Goal: Transaction & Acquisition: Book appointment/travel/reservation

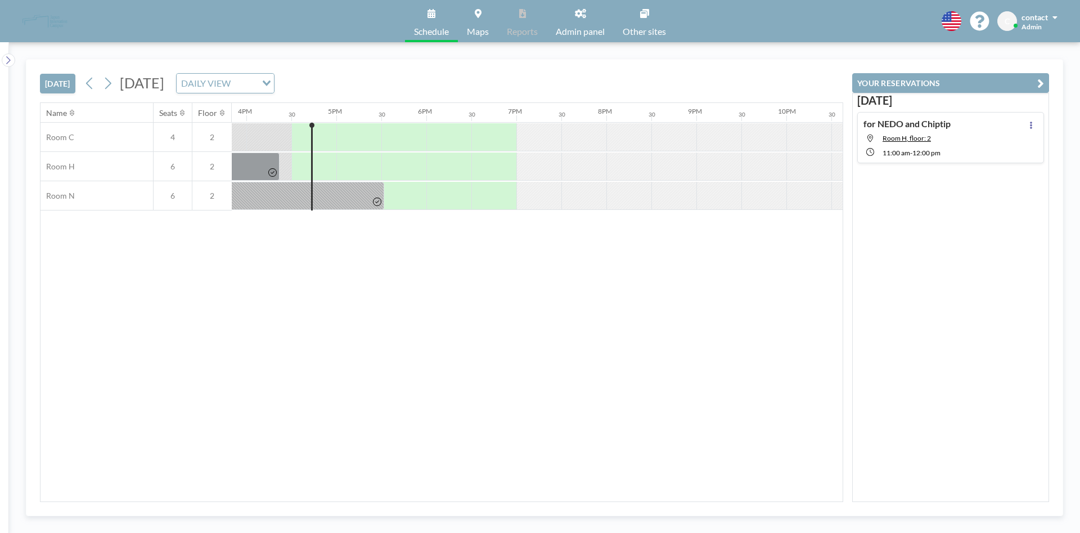
scroll to position [0, 1440]
click at [586, 33] on span "Admin panel" at bounding box center [580, 31] width 49 height 9
click at [371, 318] on div "Name Seats Floor 12AM 30 1AM 30 2AM 30 3AM 30 4AM 30 5AM 30 6AM 30 7AM 30 8AM 3…" at bounding box center [442, 302] width 802 height 398
click at [439, 33] on span "Schedule" at bounding box center [431, 31] width 35 height 9
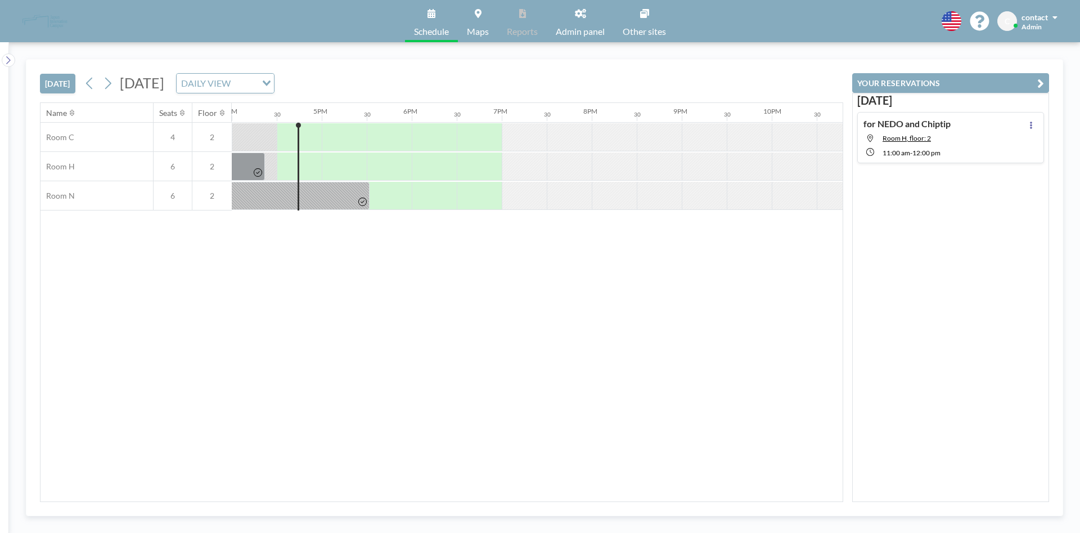
click at [423, 31] on span "Schedule" at bounding box center [431, 31] width 35 height 9
click at [470, 18] on link "Maps" at bounding box center [478, 21] width 40 height 42
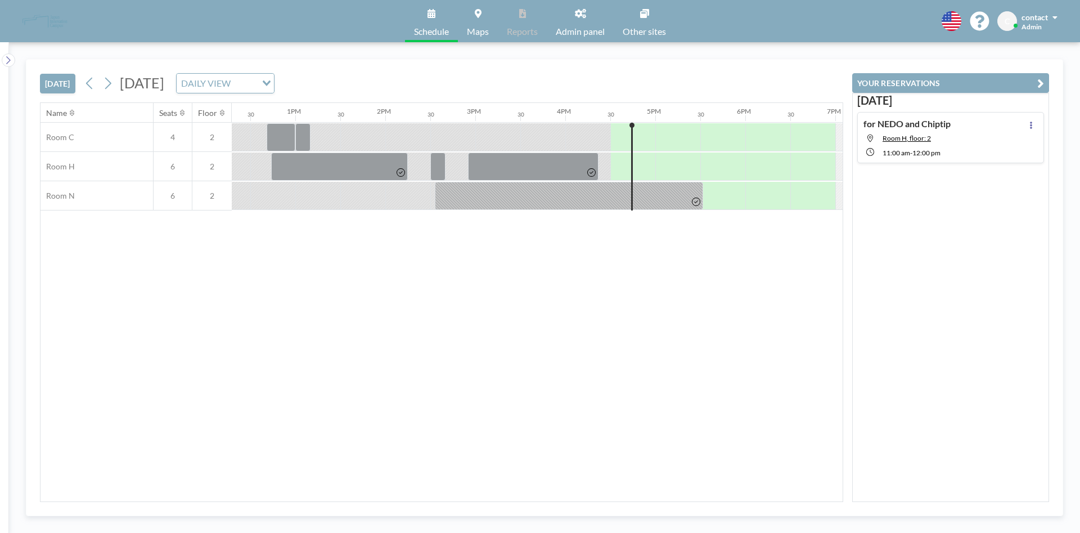
scroll to position [0, 1440]
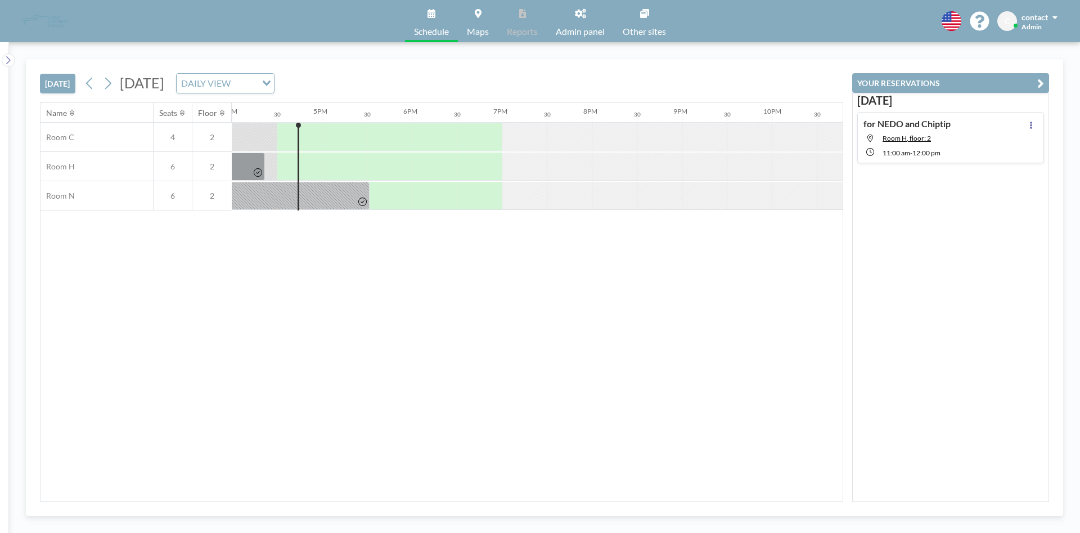
click at [597, 25] on link "Admin panel" at bounding box center [580, 21] width 67 height 42
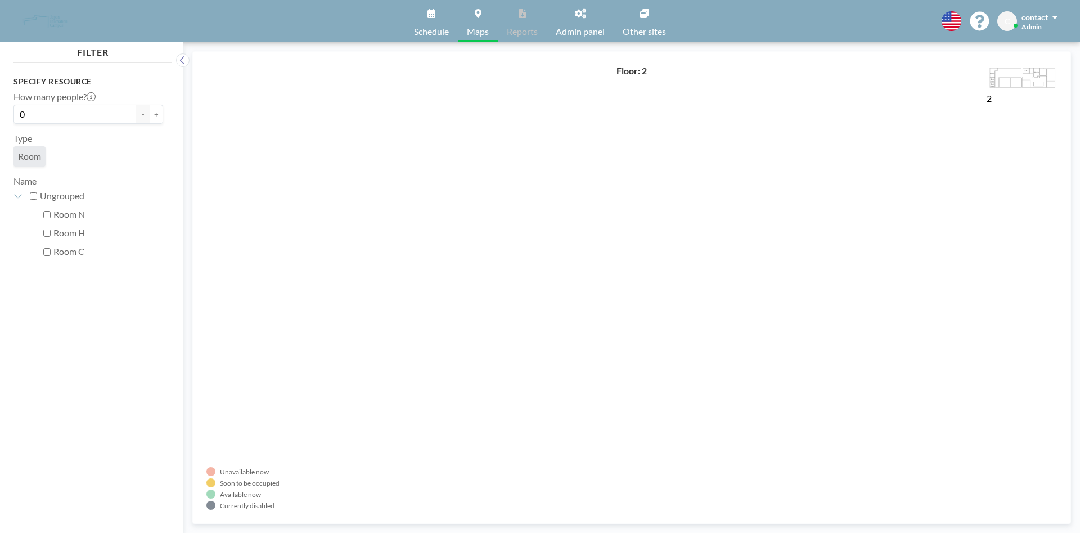
click at [446, 27] on span "Schedule" at bounding box center [431, 31] width 35 height 9
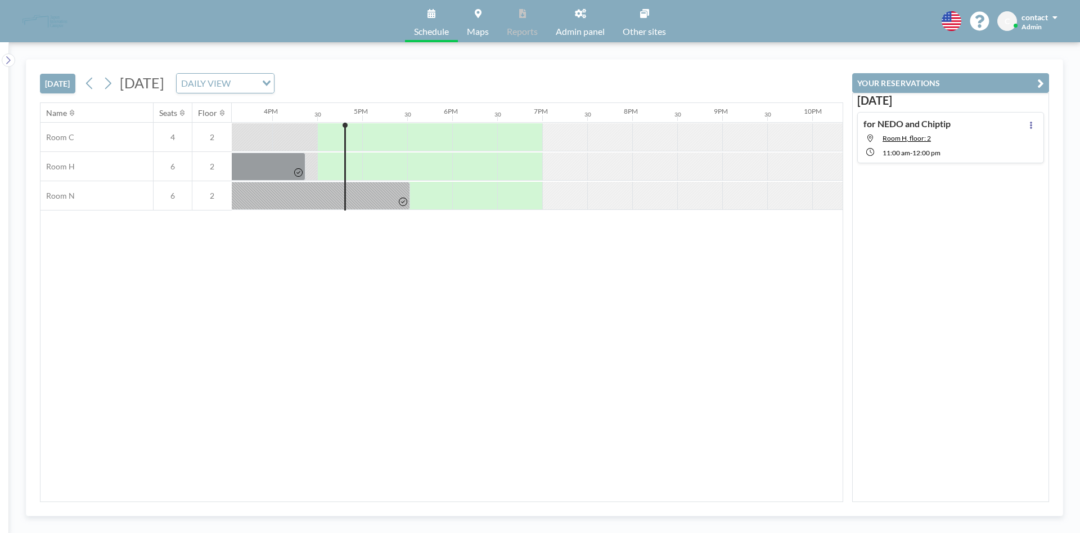
scroll to position [0, 1440]
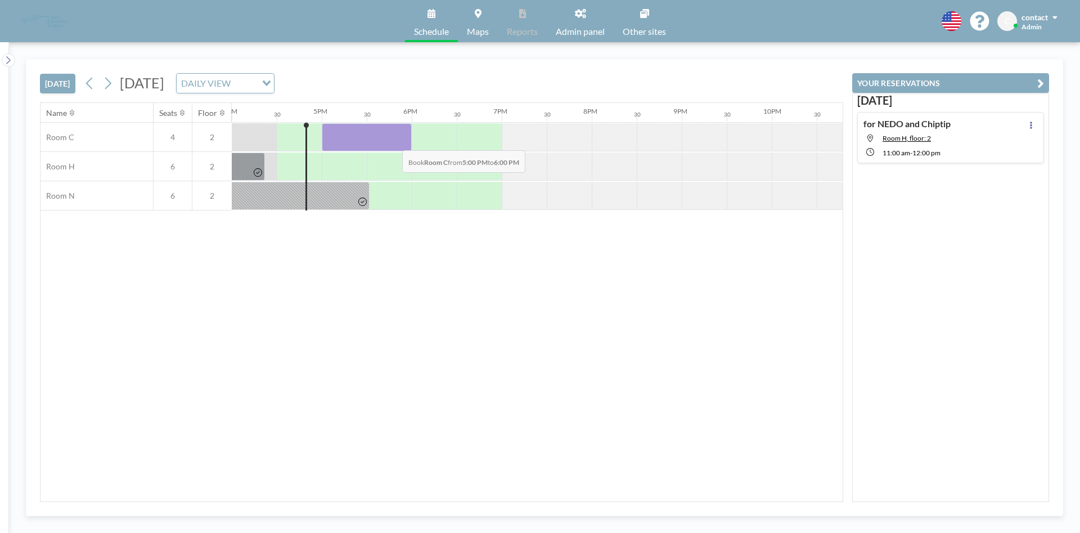
drag, startPoint x: 335, startPoint y: 143, endPoint x: 393, endPoint y: 142, distance: 58.0
click at [393, 142] on div at bounding box center [367, 137] width 90 height 28
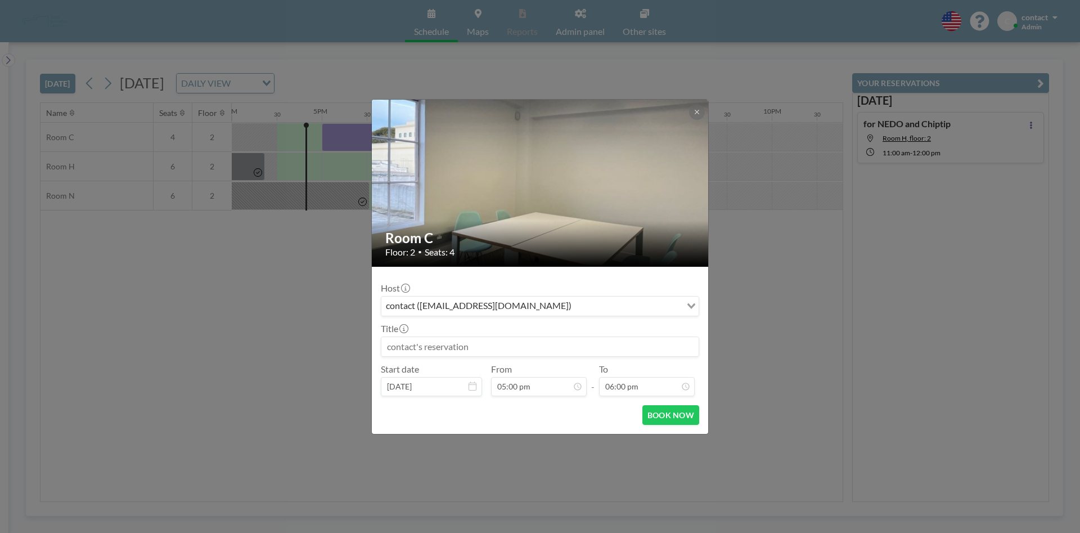
click at [498, 339] on input at bounding box center [539, 346] width 317 height 19
type input "れ"
type input "り"
type input "ｒ"
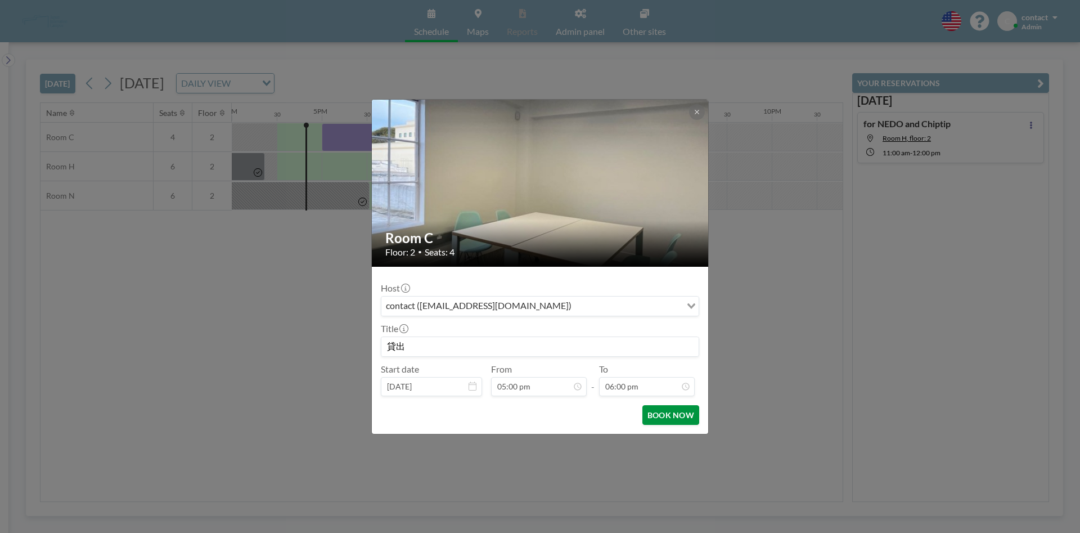
type input "貸出"
click at [659, 420] on button "BOOK NOW" at bounding box center [671, 415] width 57 height 20
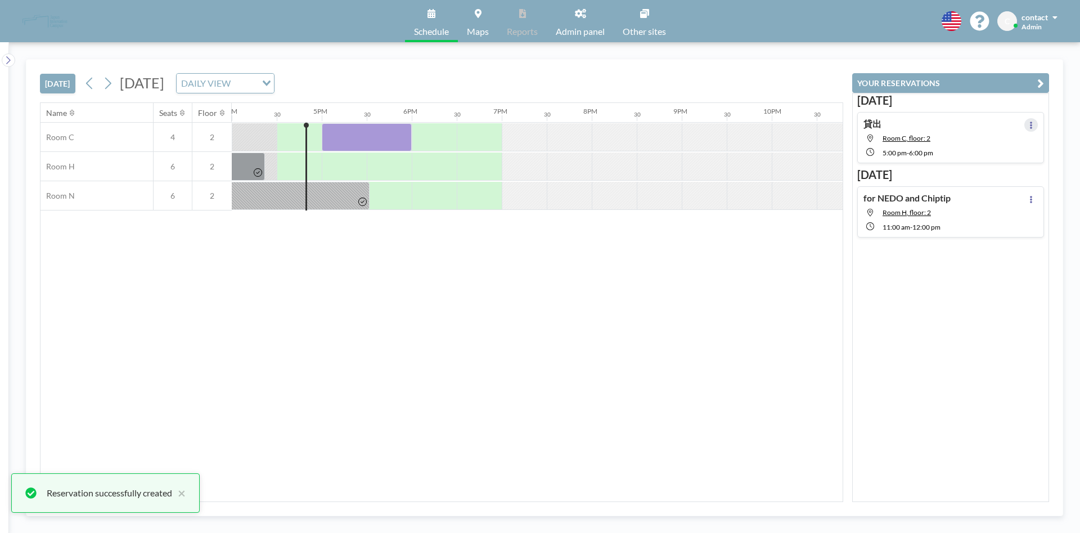
click at [1029, 125] on icon at bounding box center [1031, 125] width 5 height 7
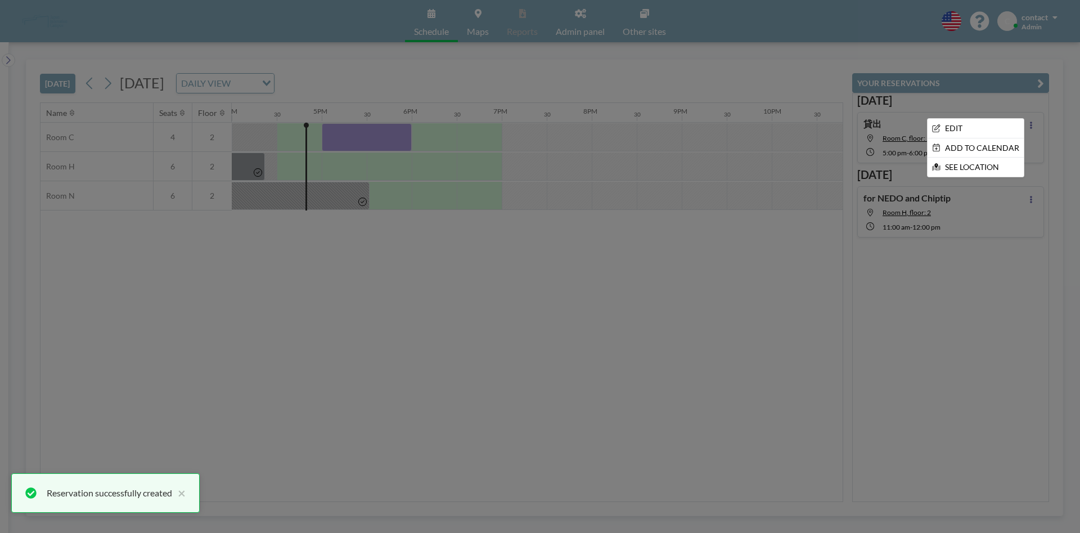
click at [909, 310] on div at bounding box center [540, 266] width 1080 height 533
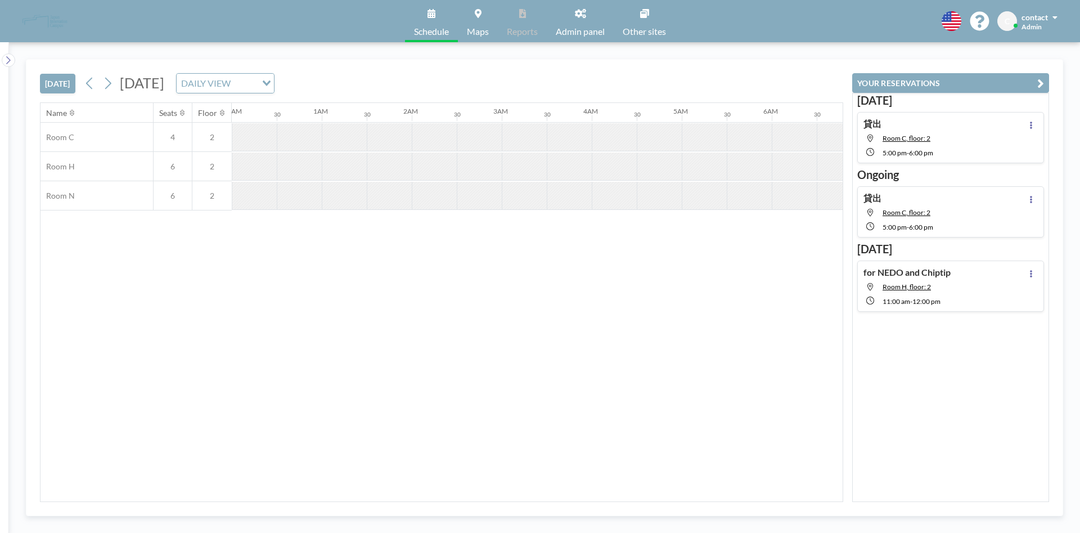
scroll to position [0, 168]
